Goal: Check status: Check status

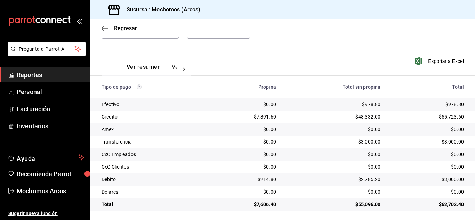
scroll to position [87, 0]
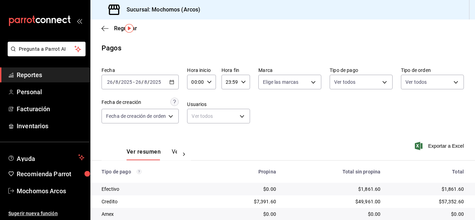
scroll to position [87, 0]
click at [176, 153] on button "Ver pagos" at bounding box center [185, 155] width 26 height 12
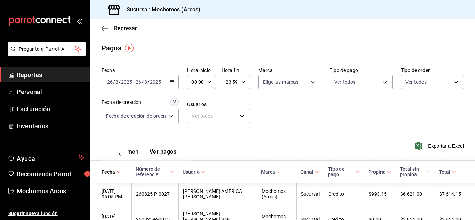
click at [172, 82] on \(Stroke\) "button" at bounding box center [172, 81] width 4 height 0
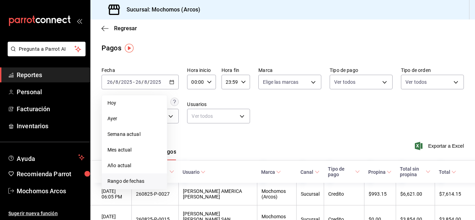
click at [120, 179] on span "Rango de fechas" at bounding box center [135, 181] width 54 height 7
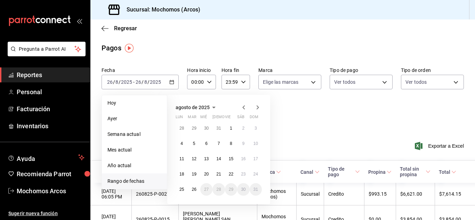
click at [241, 109] on icon "button" at bounding box center [244, 107] width 8 height 8
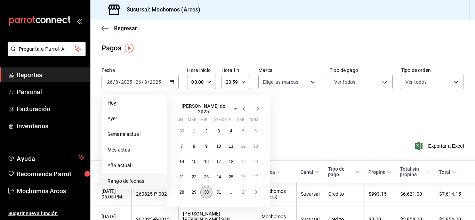
click at [207, 190] on abbr "30" at bounding box center [206, 192] width 5 height 5
click at [218, 190] on abbr "31" at bounding box center [218, 192] width 5 height 5
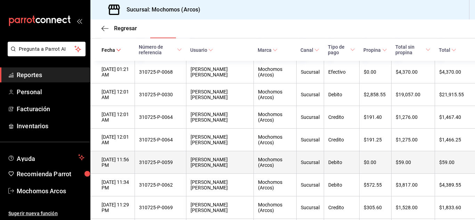
scroll to position [70, 0]
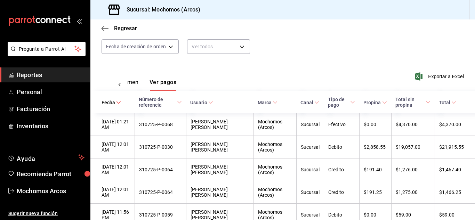
click at [403, 103] on span "Total sin propina" at bounding box center [413, 102] width 35 height 11
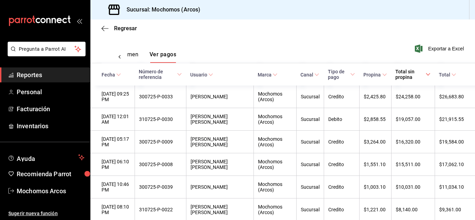
scroll to position [35, 0]
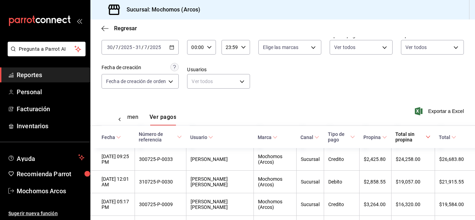
click at [210, 51] on div "00:00 Hora inicio" at bounding box center [201, 47] width 29 height 15
click at [194, 89] on button "10" at bounding box center [195, 93] width 11 height 14
type input "10:00"
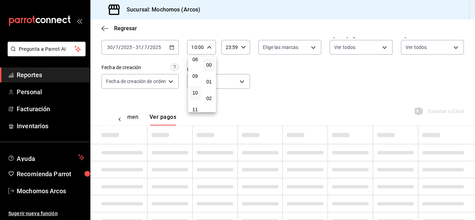
click at [246, 44] on div at bounding box center [237, 110] width 475 height 220
click at [244, 48] on icon "button" at bounding box center [243, 47] width 5 height 5
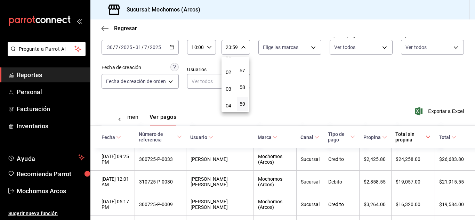
scroll to position [70, 0]
click at [230, 74] on button "05" at bounding box center [228, 79] width 11 height 14
type input "05:59"
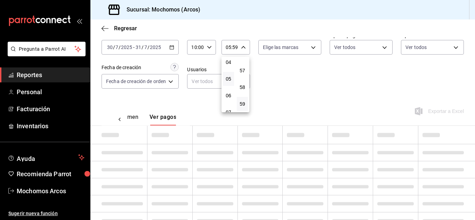
click at [273, 80] on div at bounding box center [237, 110] width 475 height 220
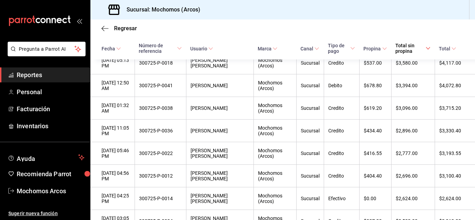
scroll to position [418, 0]
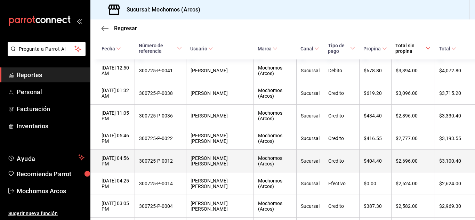
click at [406, 164] on div "$2,696.00" at bounding box center [413, 161] width 35 height 6
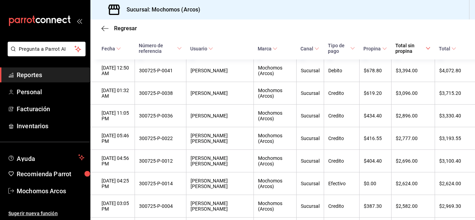
click at [31, 76] on span "Reportes" at bounding box center [51, 74] width 68 height 9
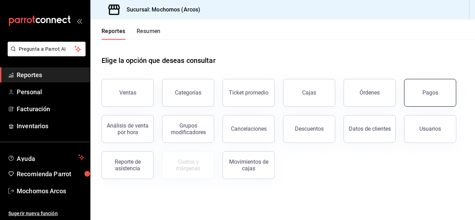
click at [437, 91] on div "Pagos" at bounding box center [431, 92] width 16 height 7
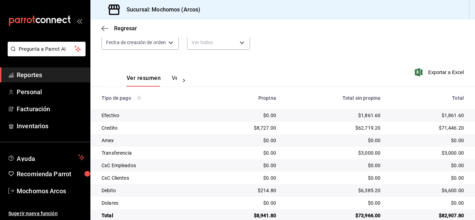
scroll to position [87, 0]
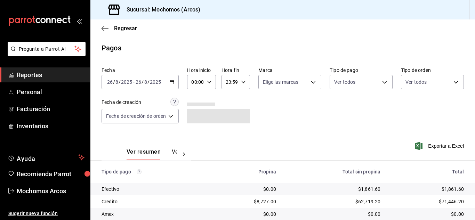
scroll to position [87, 0]
